Goal: Task Accomplishment & Management: Manage account settings

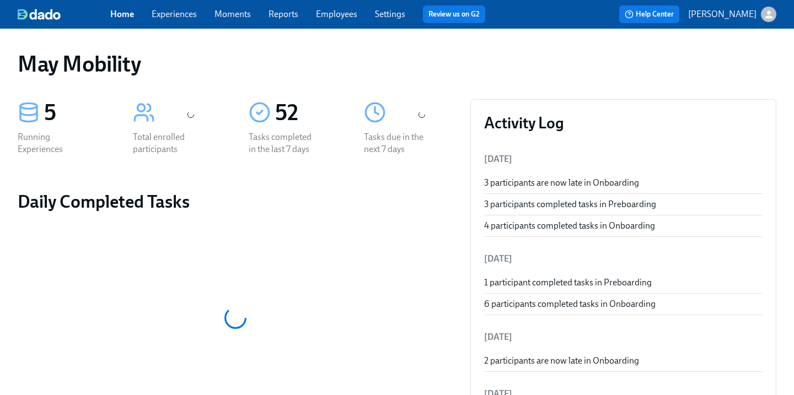
click at [179, 18] on link "Experiences" at bounding box center [174, 14] width 45 height 10
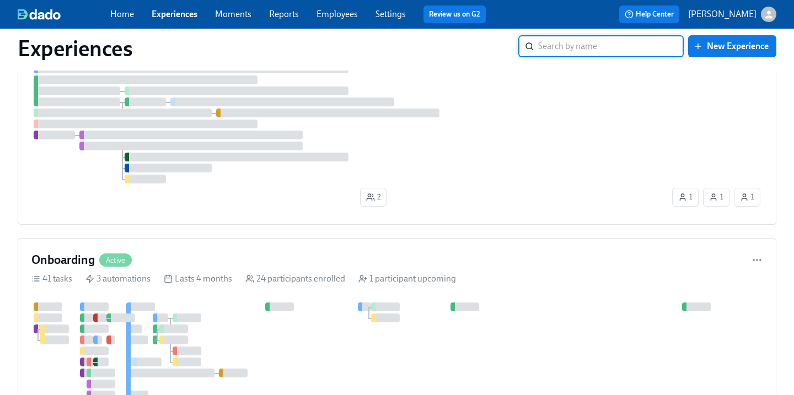
scroll to position [166, 0]
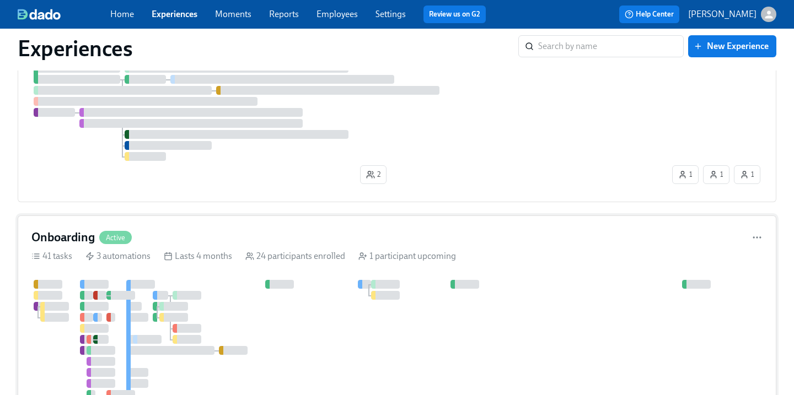
click at [108, 225] on div "Onboarding Active 41 tasks 3 automations Lasts 4 months 24 participants enrolle…" at bounding box center [397, 378] width 758 height 324
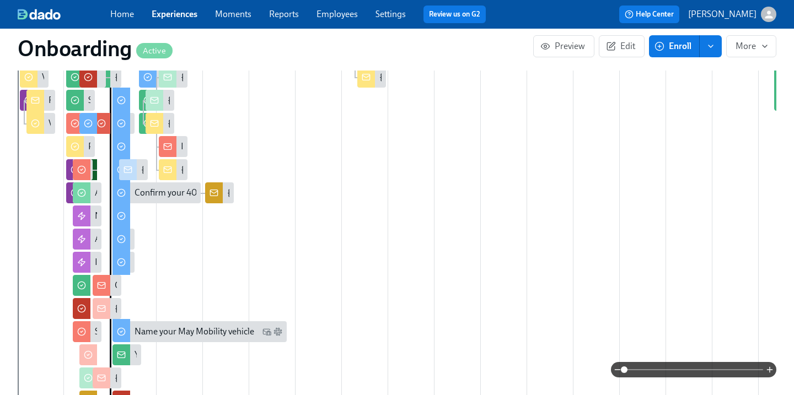
scroll to position [521, 0]
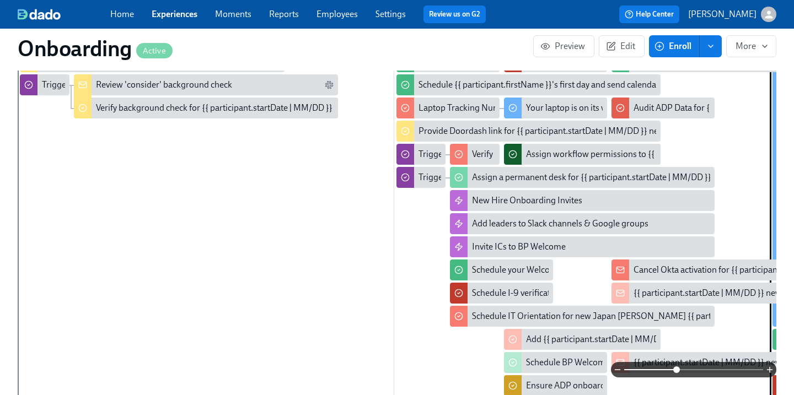
drag, startPoint x: 622, startPoint y: 370, endPoint x: 676, endPoint y: 371, distance: 54.0
click at [676, 371] on span at bounding box center [676, 370] width 7 height 7
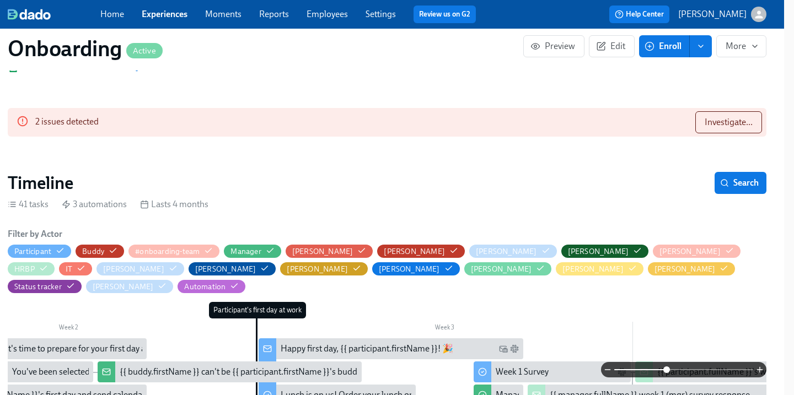
scroll to position [203, 10]
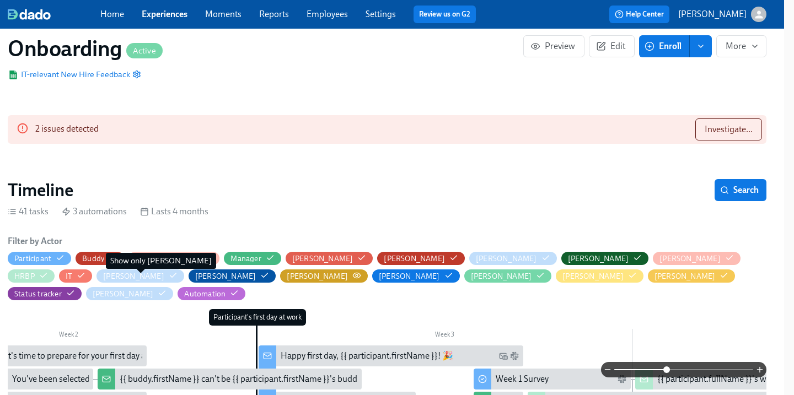
click at [356, 275] on circle "button" at bounding box center [357, 276] width 2 height 2
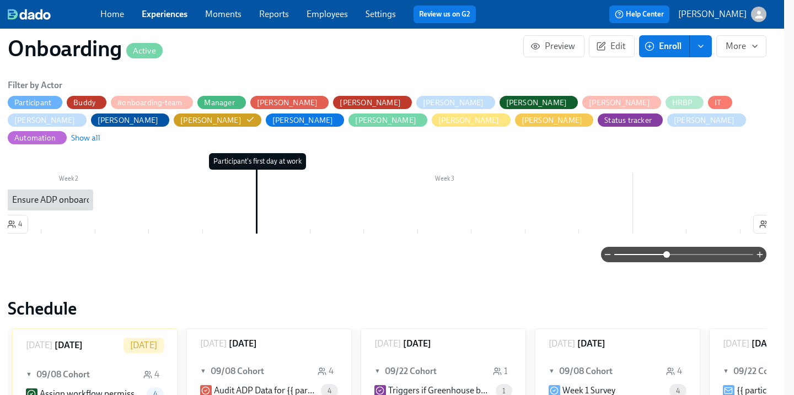
scroll to position [362, 10]
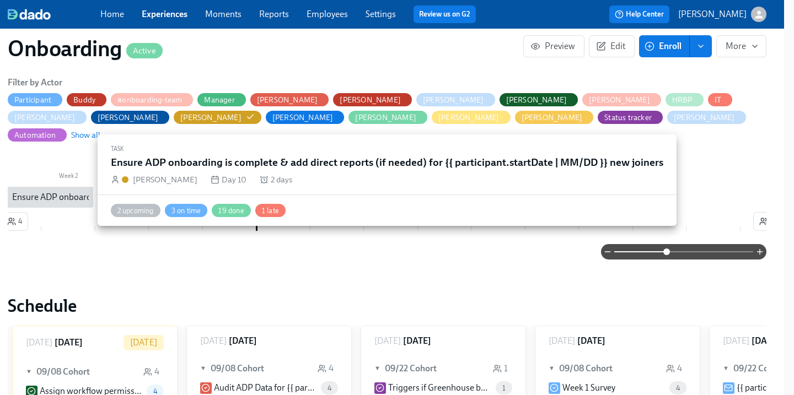
click at [73, 191] on div "Ensure ADP onboarding is complete & add direct reports (if needed) for {{ parti…" at bounding box center [234, 197] width 445 height 12
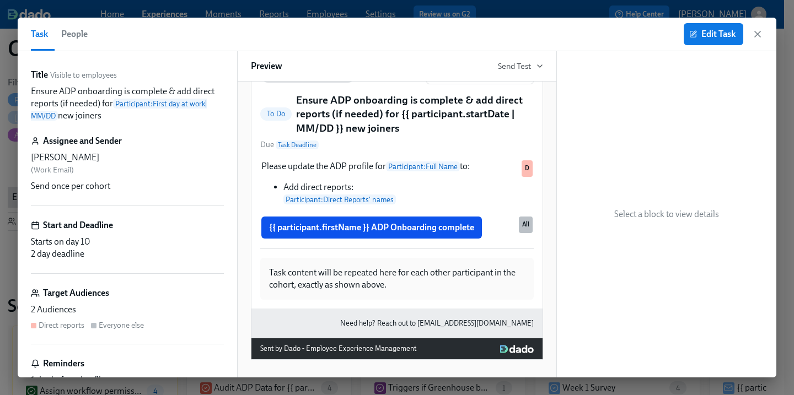
scroll to position [130, 0]
click at [698, 34] on span "Edit Task" at bounding box center [713, 34] width 44 height 11
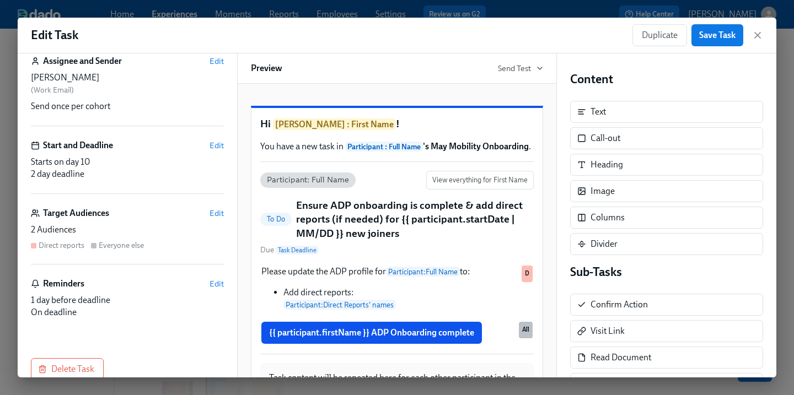
scroll to position [88, 0]
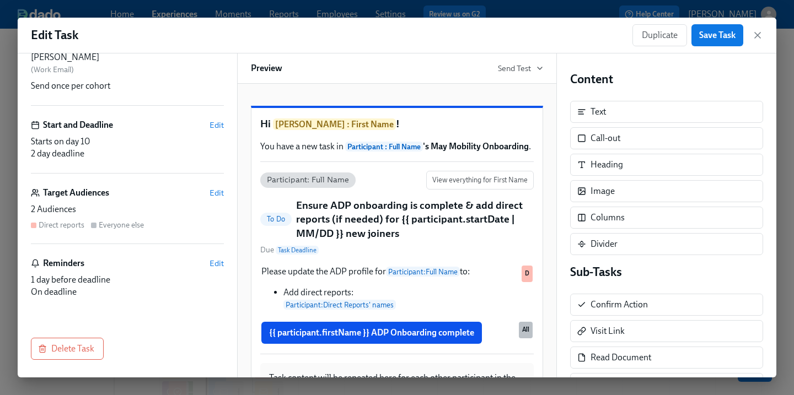
click at [127, 189] on div "Target Audiences Edit" at bounding box center [127, 193] width 193 height 12
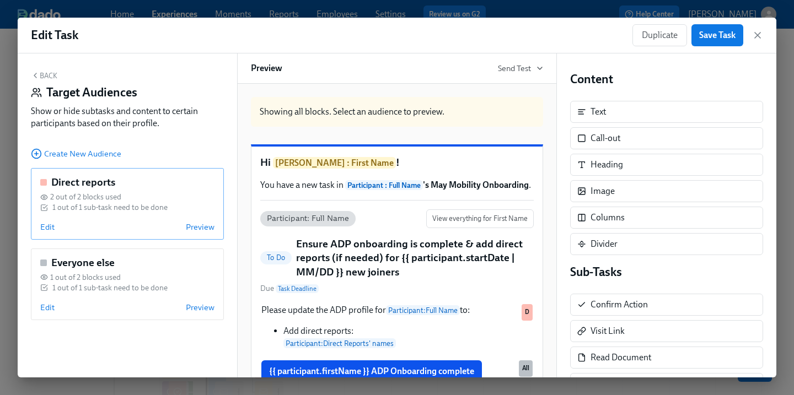
click at [147, 218] on div "Direct reports 2 out of 2 blocks used 1 out of 1 sub-task need to be done Edit …" at bounding box center [127, 204] width 193 height 72
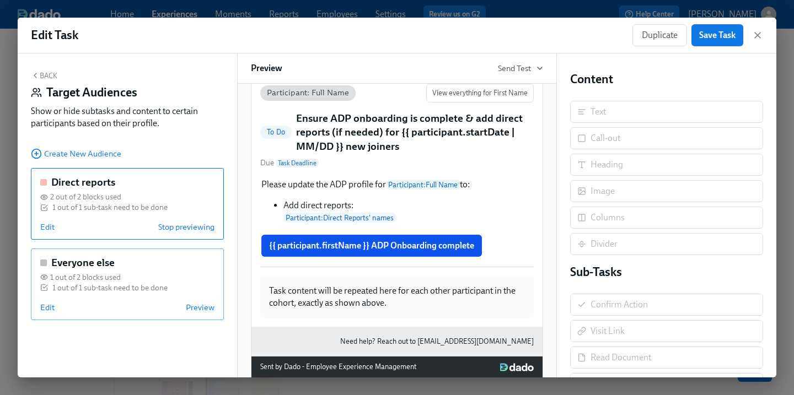
click at [106, 272] on div "Everyone else 1 out of 2 blocks used 1 out of 1 sub-task need to be done Edit P…" at bounding box center [127, 285] width 193 height 72
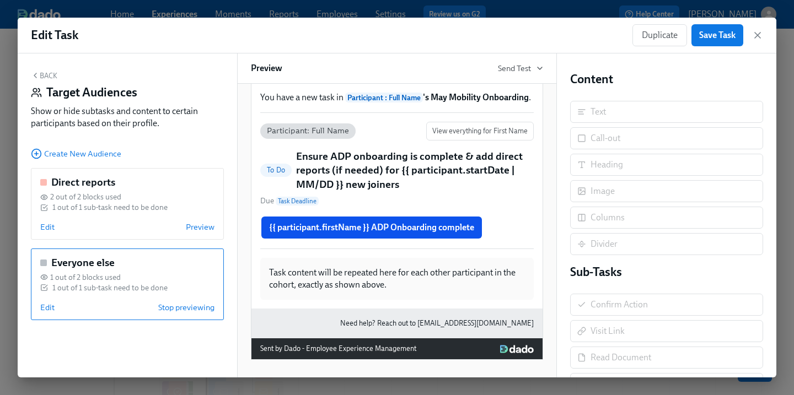
click at [55, 67] on div "Back Target Audiences Show or hide subtasks and content to certain participants…" at bounding box center [127, 215] width 219 height 324
click at [53, 70] on div "Back Target Audiences Show or hide subtasks and content to certain participants…" at bounding box center [127, 215] width 219 height 324
click at [47, 79] on button "Back" at bounding box center [44, 75] width 26 height 9
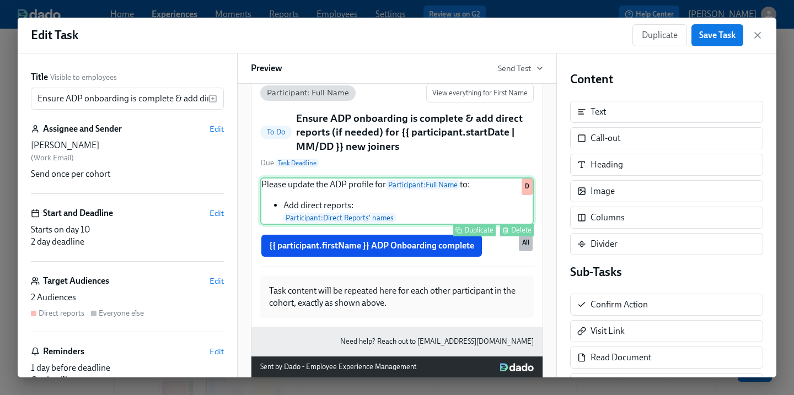
scroll to position [132, 0]
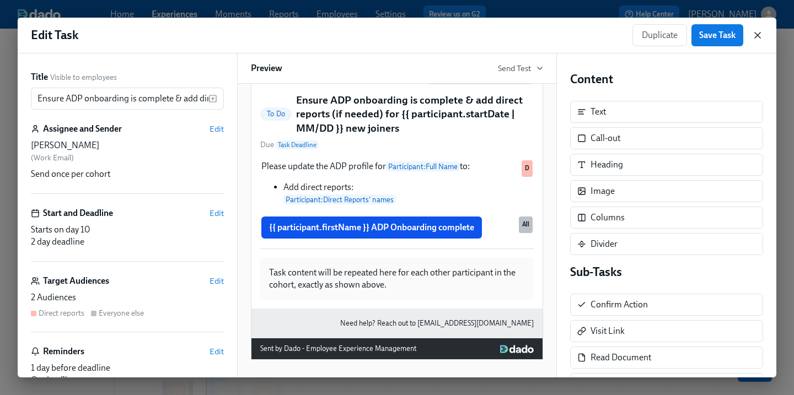
click at [760, 35] on icon "button" at bounding box center [757, 35] width 11 height 11
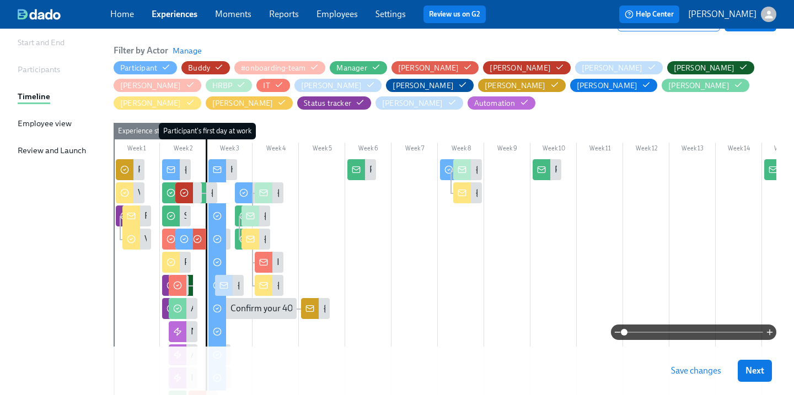
scroll to position [119, 0]
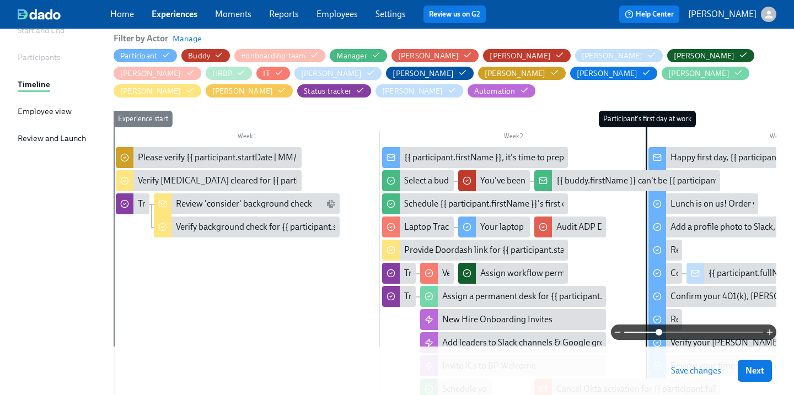
drag, startPoint x: 633, startPoint y: 333, endPoint x: 661, endPoint y: 334, distance: 28.1
click at [661, 334] on span at bounding box center [658, 332] width 7 height 7
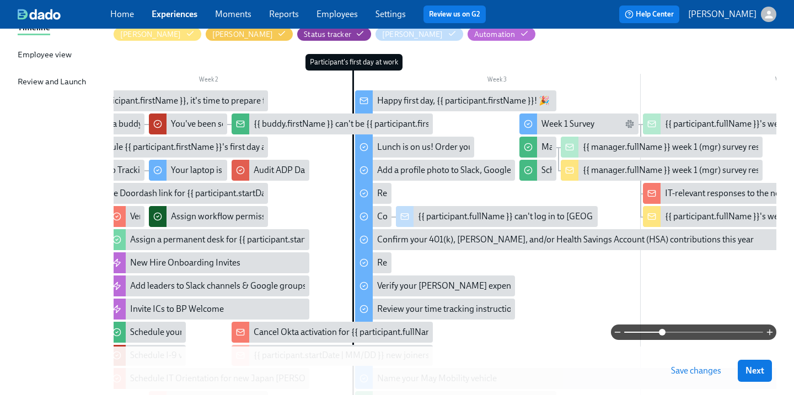
scroll to position [0, 337]
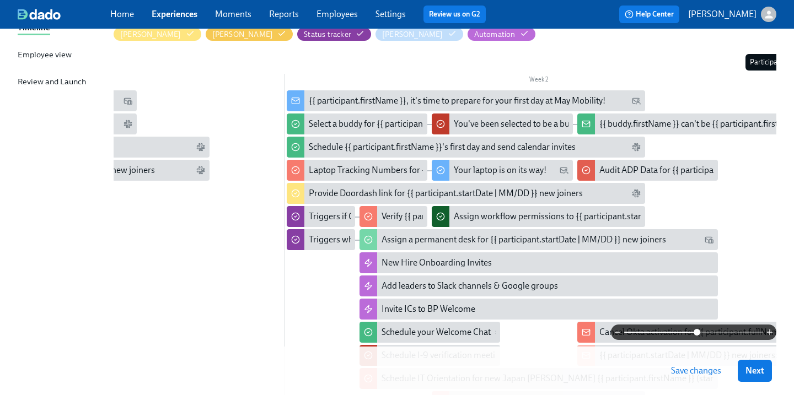
drag, startPoint x: 660, startPoint y: 332, endPoint x: 696, endPoint y: 336, distance: 36.0
click at [696, 336] on span at bounding box center [696, 332] width 7 height 7
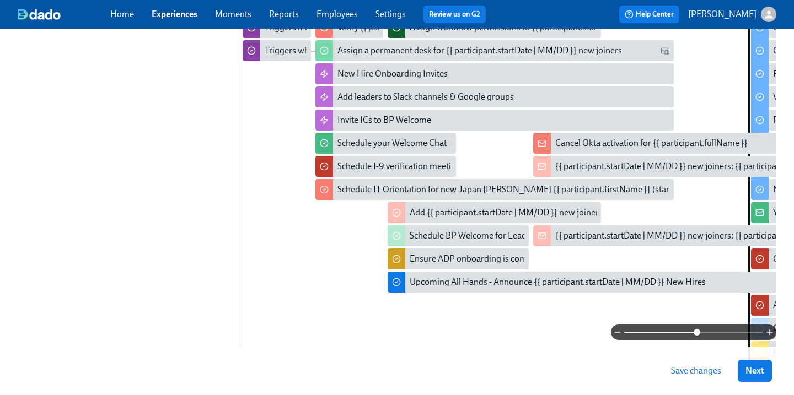
scroll to position [365, 0]
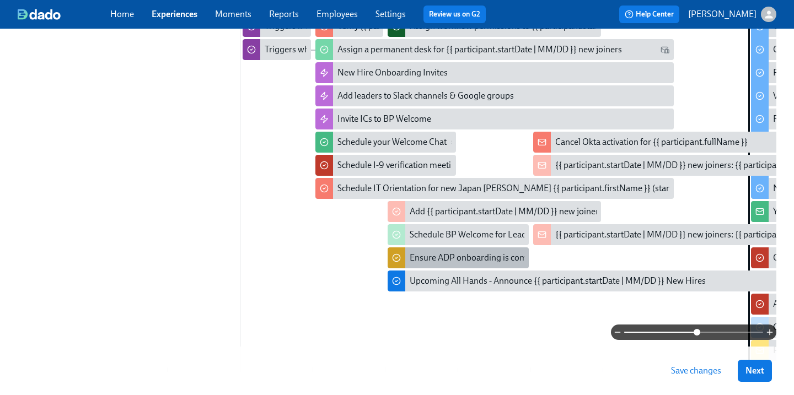
click at [491, 257] on div "Ensure ADP onboarding is complete & add direct reports (if needed) for {{ parti…" at bounding box center [632, 258] width 445 height 12
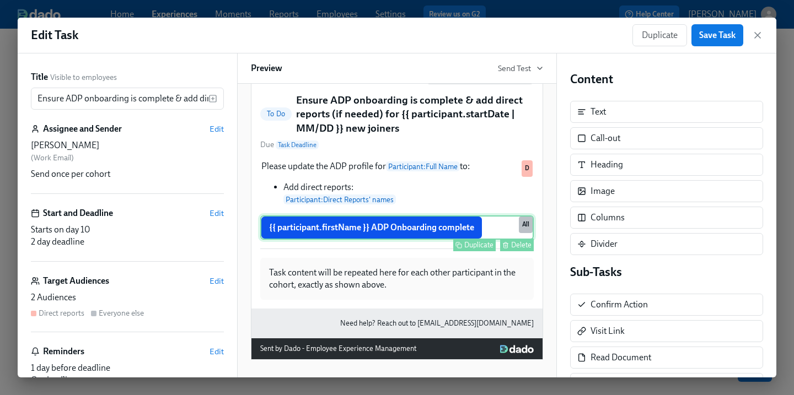
click at [505, 232] on div "{{ participant.firstName }} ADP Onboarding complete Duplicate Delete All" at bounding box center [396, 228] width 273 height 24
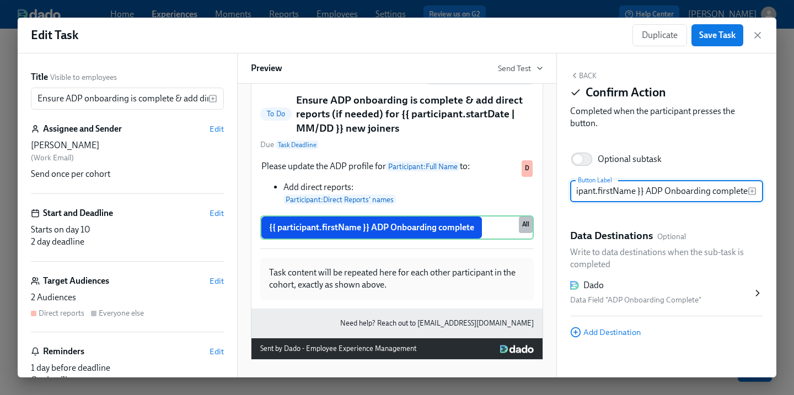
scroll to position [8, 0]
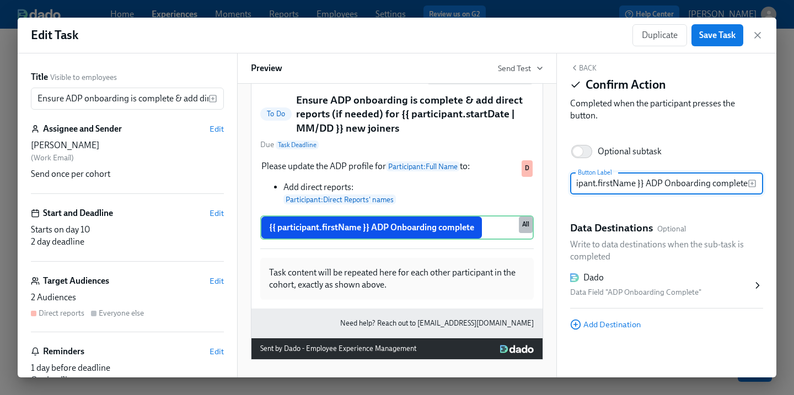
click at [754, 288] on icon at bounding box center [757, 285] width 11 height 11
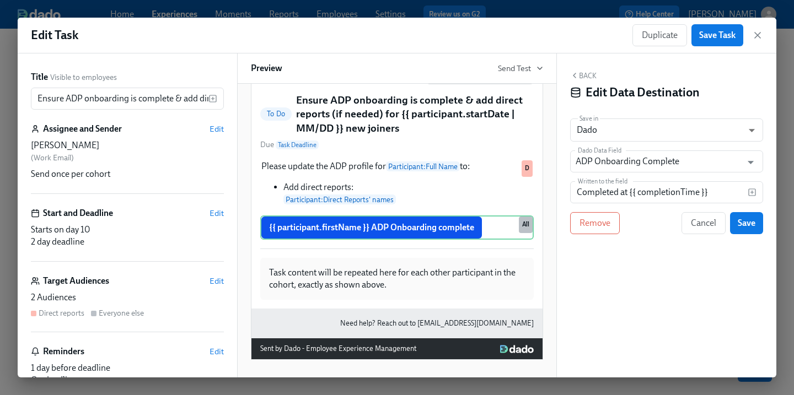
scroll to position [0, 0]
click at [704, 228] on span "Cancel" at bounding box center [703, 223] width 25 height 11
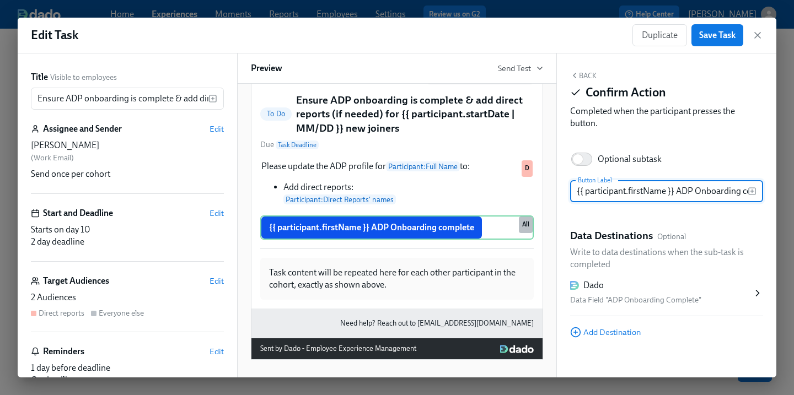
scroll to position [0, 30]
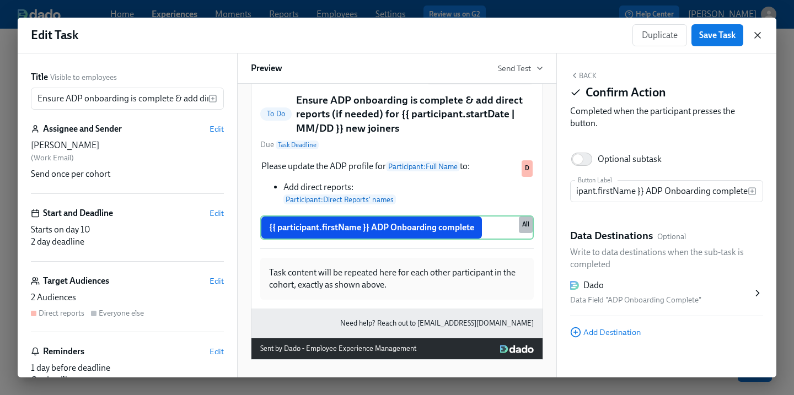
click at [758, 38] on icon "button" at bounding box center [757, 35] width 11 height 11
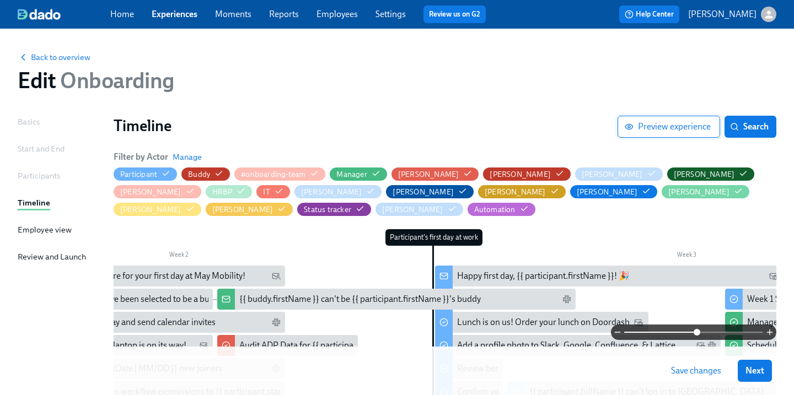
click at [648, 125] on span "Preview experience" at bounding box center [669, 126] width 84 height 11
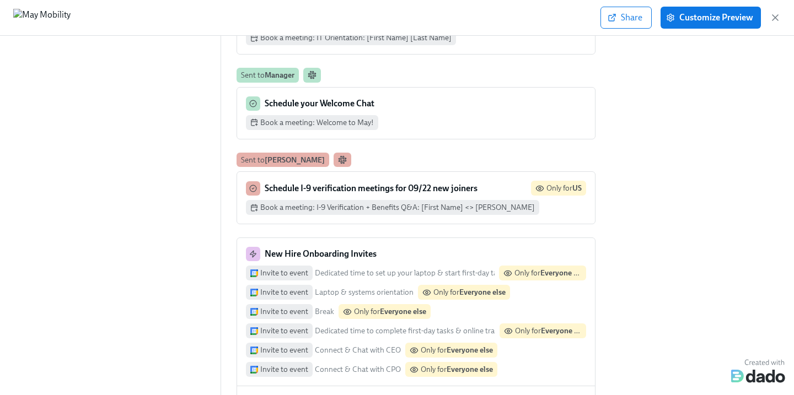
scroll to position [1868, 0]
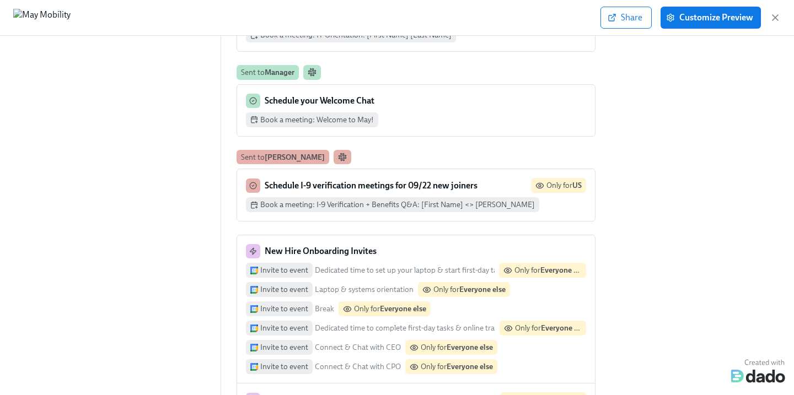
click at [254, 248] on icon at bounding box center [253, 252] width 8 height 8
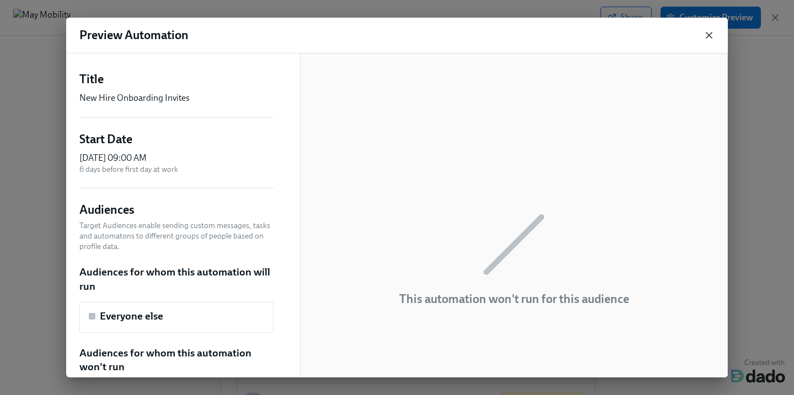
click at [708, 33] on icon "button" at bounding box center [708, 35] width 11 height 11
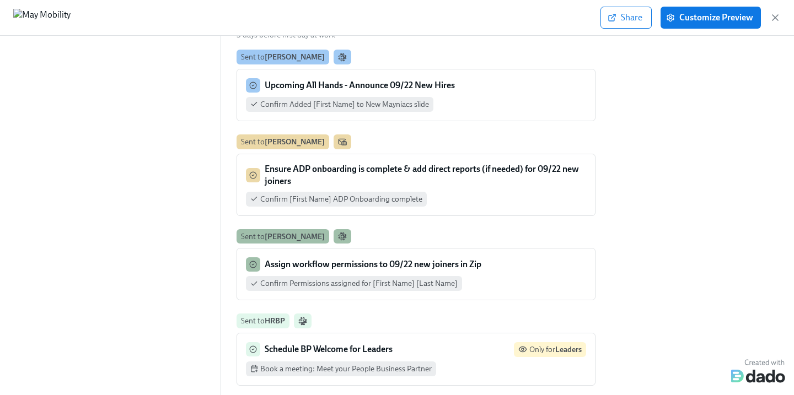
scroll to position [2441, 0]
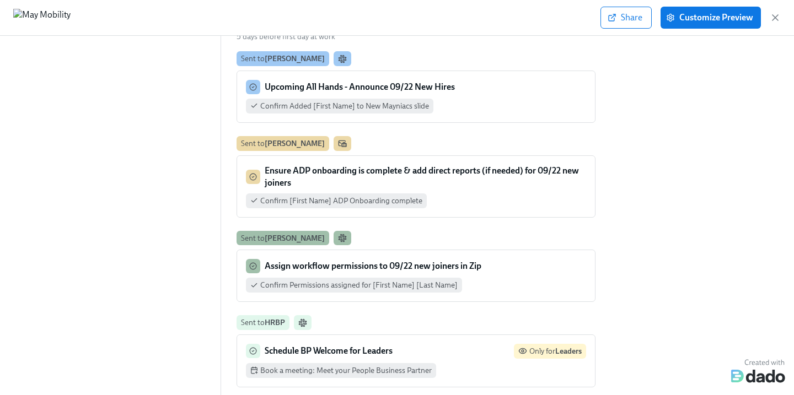
click at [782, 17] on div "Share Customize Preview" at bounding box center [397, 18] width 794 height 36
click at [774, 19] on icon "button" at bounding box center [775, 17] width 11 height 11
